Goal: Browse casually: Explore the website without a specific task or goal

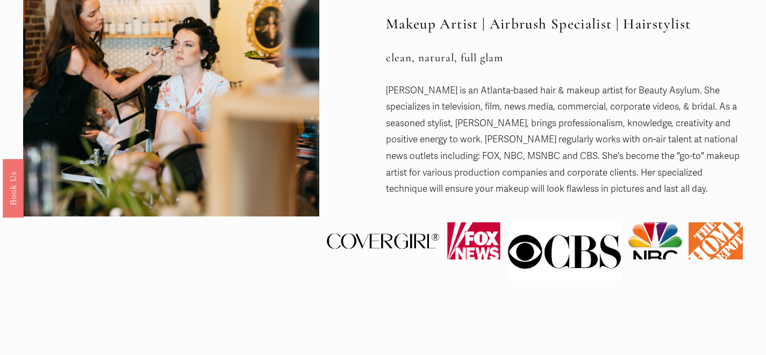
scroll to position [1, 0]
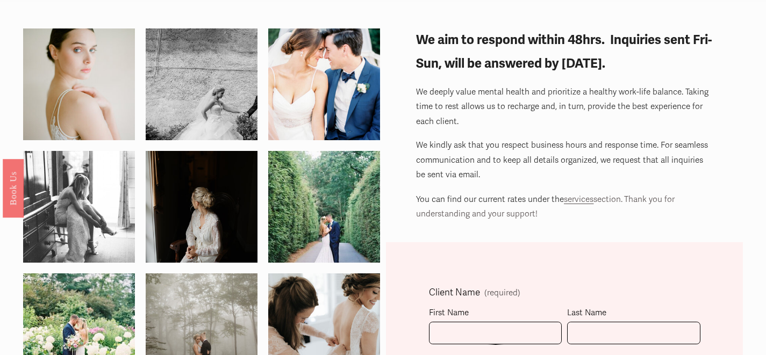
scroll to position [26, 0]
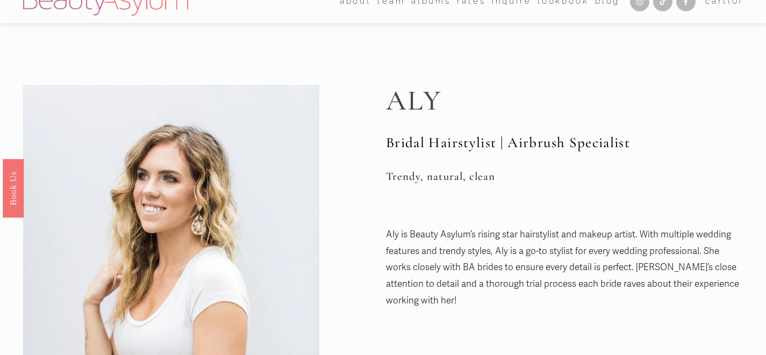
scroll to position [11, 0]
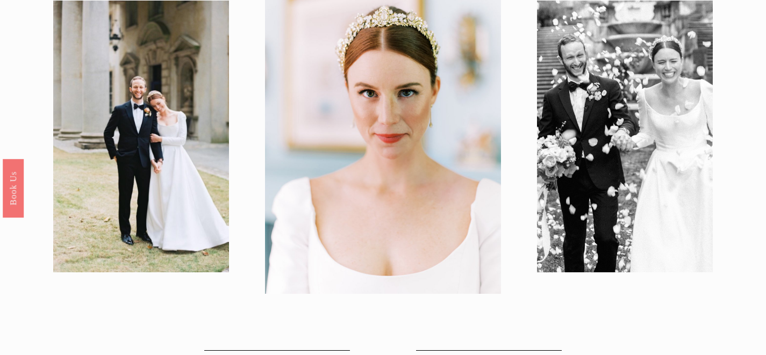
scroll to position [40, 0]
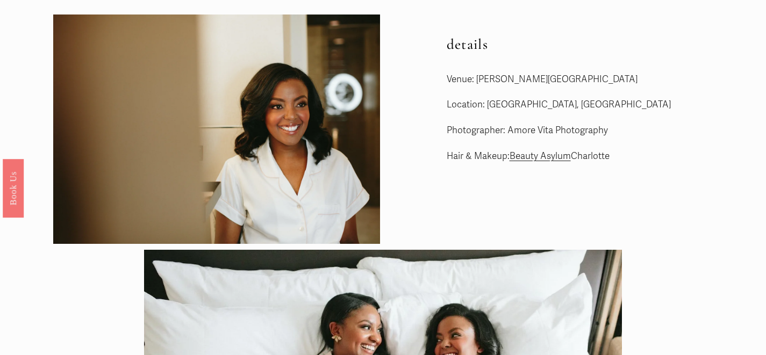
scroll to position [23, 0]
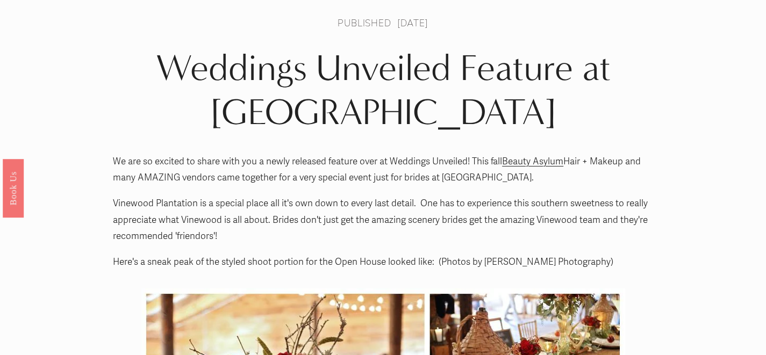
scroll to position [1, 0]
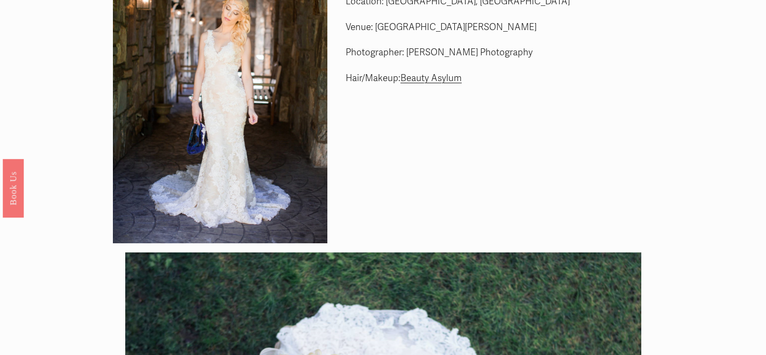
scroll to position [52, 0]
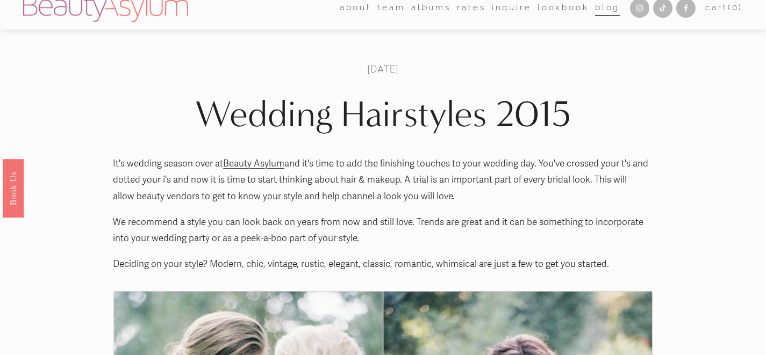
scroll to position [12, 0]
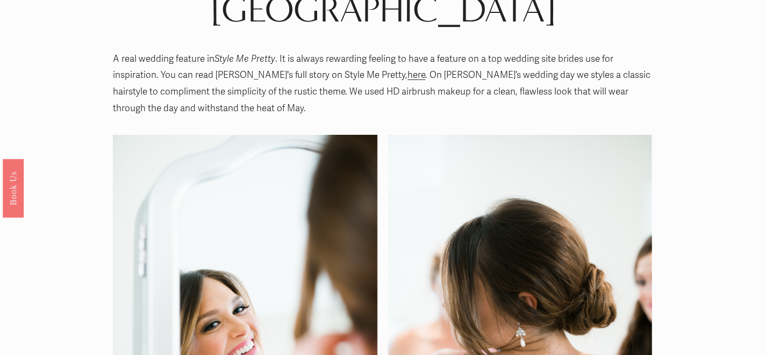
scroll to position [45, 0]
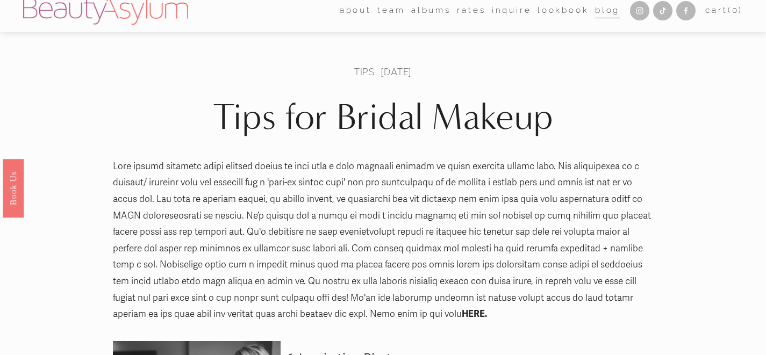
scroll to position [10, 0]
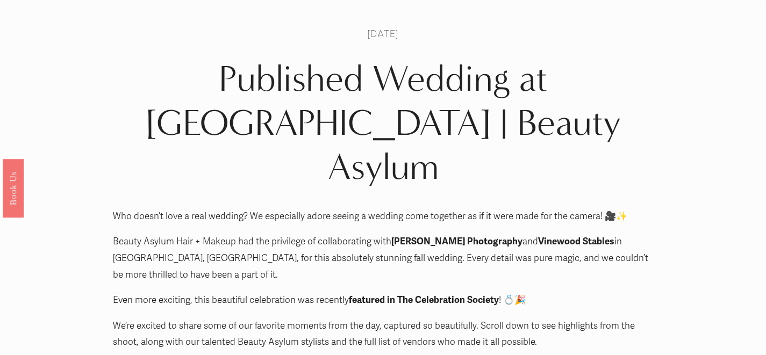
scroll to position [1, 0]
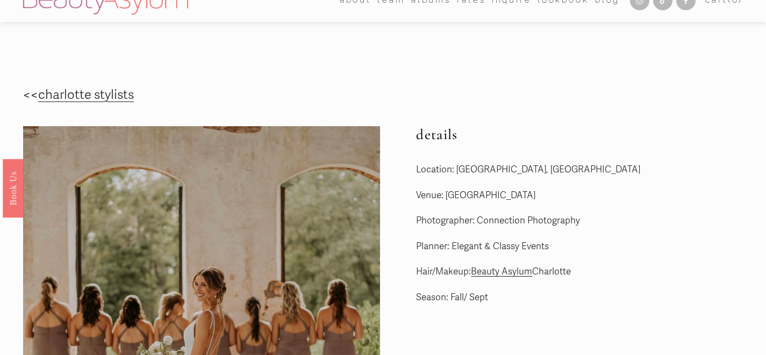
scroll to position [17, 0]
